Goal: Task Accomplishment & Management: Complete application form

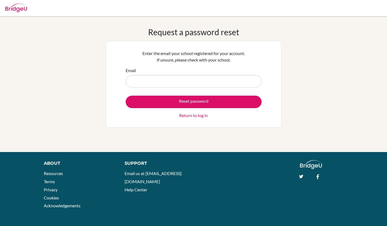
click at [181, 87] on form "Email Reset password Return to log in" at bounding box center [194, 92] width 136 height 51
click at [182, 78] on input "Email" at bounding box center [194, 81] width 136 height 12
type input "ecole@jess.sch.ae"
click at [186, 105] on button "Reset password" at bounding box center [194, 101] width 136 height 12
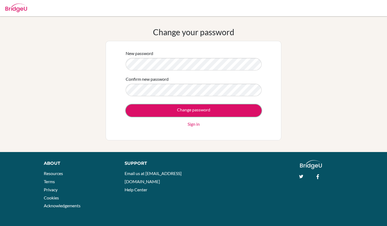
click at [175, 108] on input "Change password" at bounding box center [194, 110] width 136 height 12
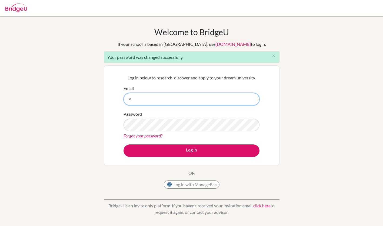
type input "[EMAIL_ADDRESS][DOMAIN_NAME]"
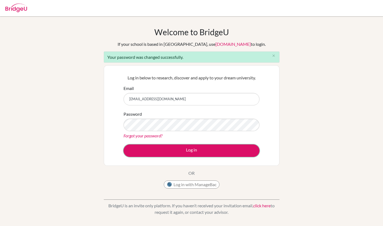
click at [181, 151] on button "Log in" at bounding box center [192, 150] width 136 height 12
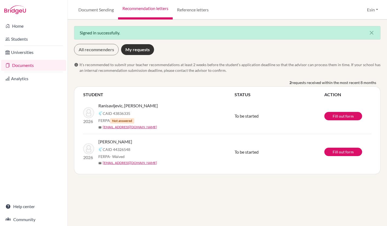
click at [240, 4] on div "Document Sending Recommendation letters Reference letters Esin Profile School S…" at bounding box center [228, 9] width 320 height 19
click at [349, 115] on link "Fill out form" at bounding box center [344, 116] width 38 height 8
click at [139, 50] on link "My requests" at bounding box center [138, 49] width 34 height 11
click at [338, 150] on link "Fill out form" at bounding box center [344, 151] width 38 height 8
